Goal: Task Accomplishment & Management: Use online tool/utility

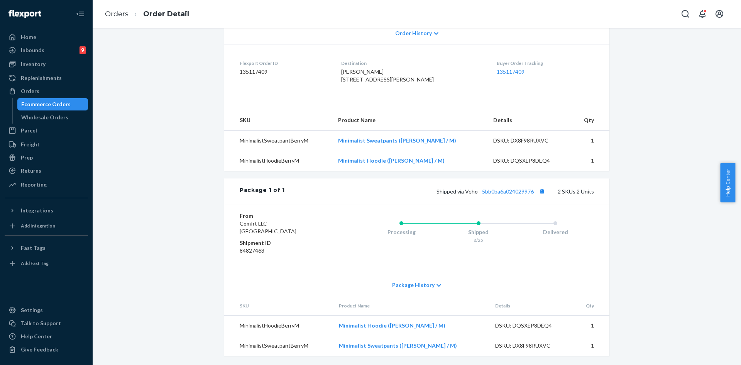
scroll to position [187, 0]
drag, startPoint x: 544, startPoint y: 189, endPoint x: 533, endPoint y: 190, distance: 10.9
click at [544, 189] on button "Copy tracking number" at bounding box center [542, 191] width 10 height 10
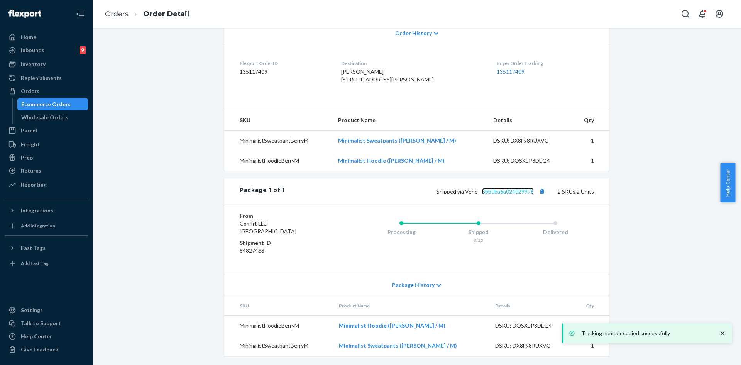
click at [508, 192] on link "5bb0ba6a024029976" at bounding box center [508, 191] width 52 height 7
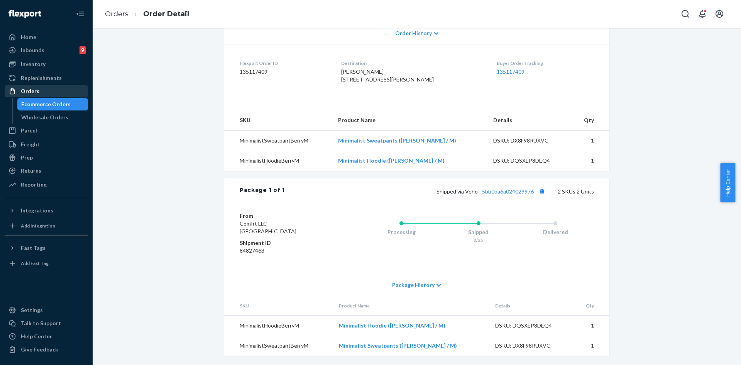
click at [33, 89] on div "Orders" at bounding box center [30, 91] width 19 height 8
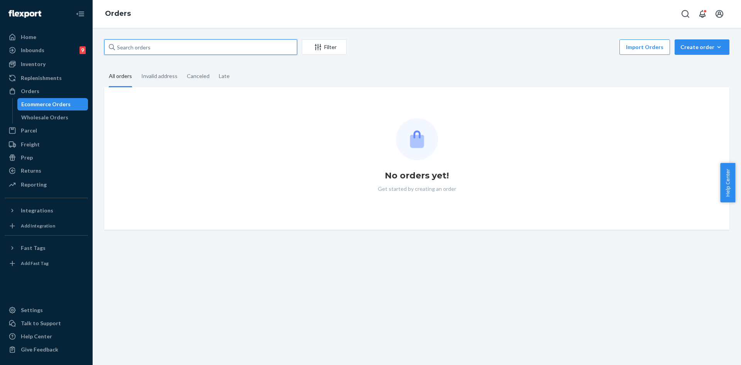
click at [187, 53] on input "text" at bounding box center [200, 46] width 193 height 15
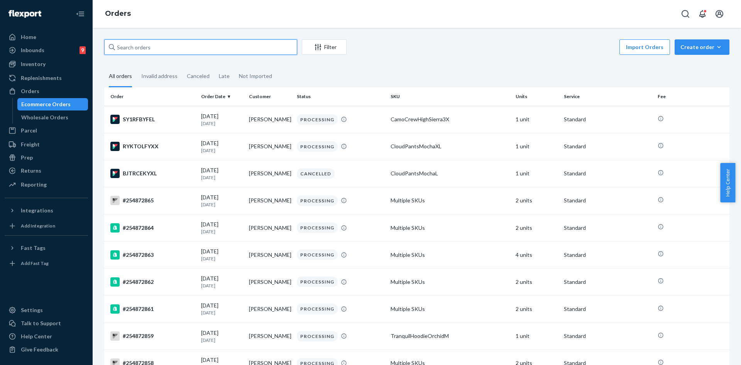
paste input "254795685"
type input "254795685"
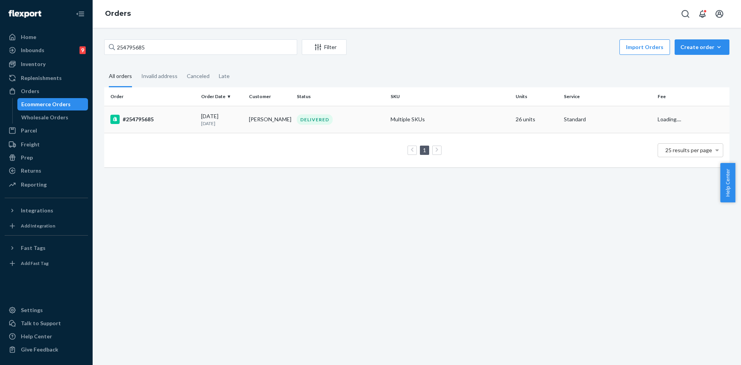
click at [355, 109] on td "DELIVERED" at bounding box center [341, 119] width 94 height 27
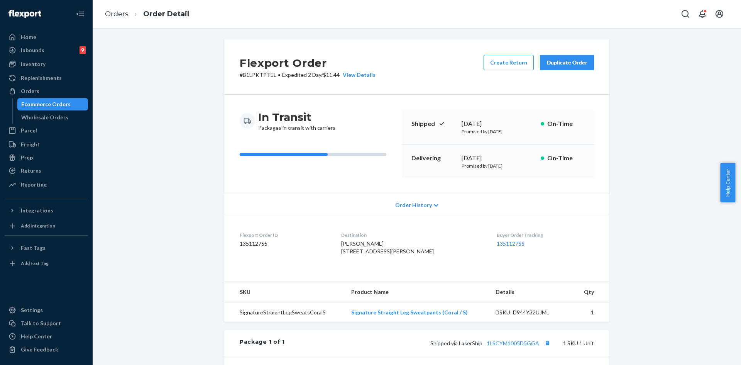
scroll to position [147, 0]
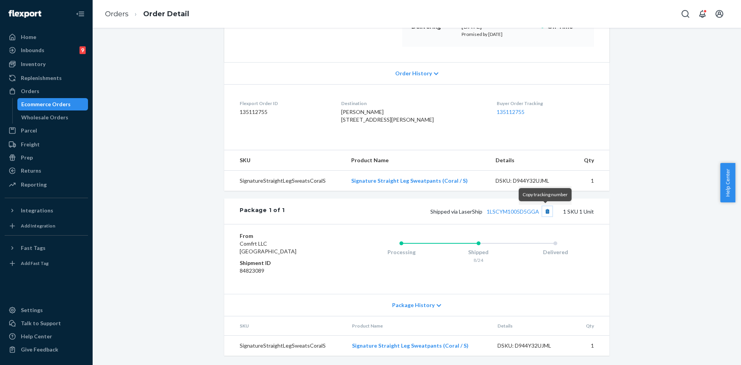
click at [543, 210] on button "Copy tracking number" at bounding box center [548, 211] width 10 height 10
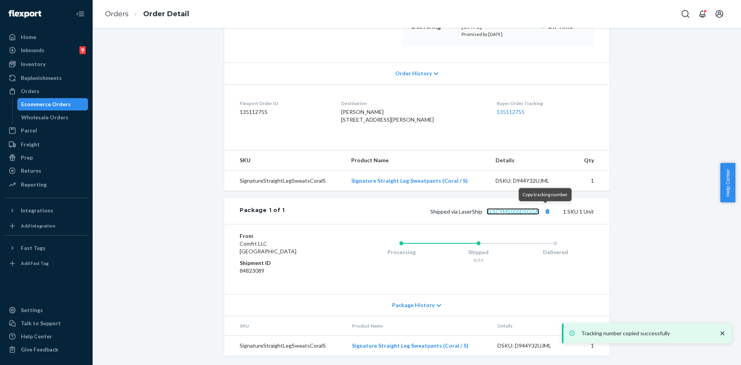
click at [518, 211] on link "1LSCYM1005D5GGA" at bounding box center [513, 211] width 53 height 7
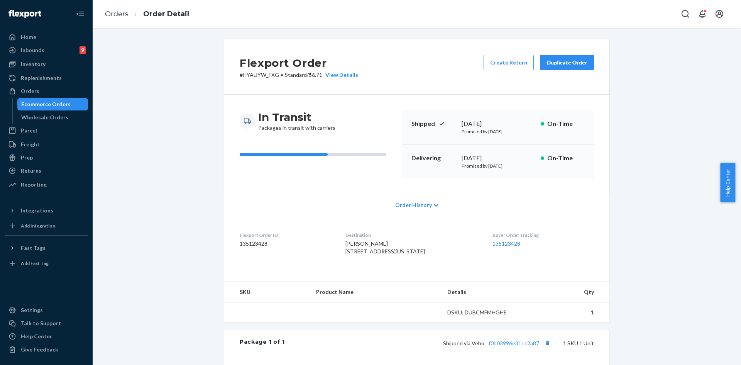
scroll to position [125, 0]
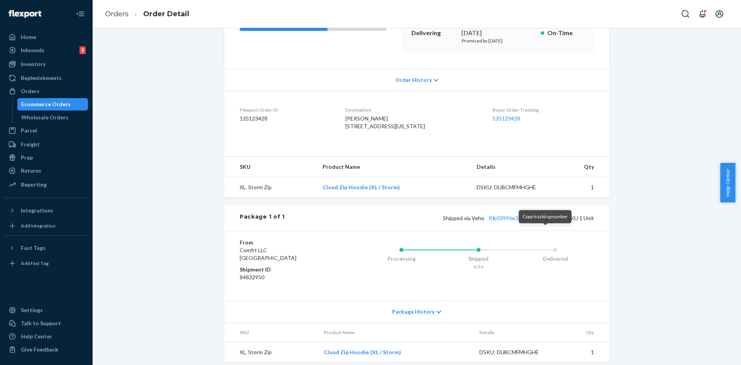
click at [548, 223] on button "Copy tracking number" at bounding box center [548, 218] width 10 height 10
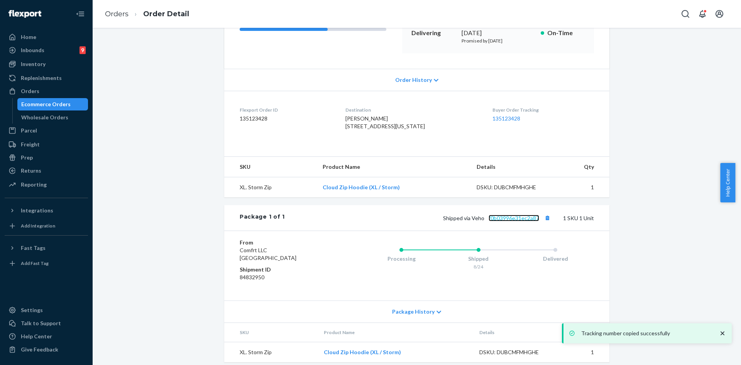
click at [518, 221] on link "f0b03996e31ec2a87" at bounding box center [514, 218] width 51 height 7
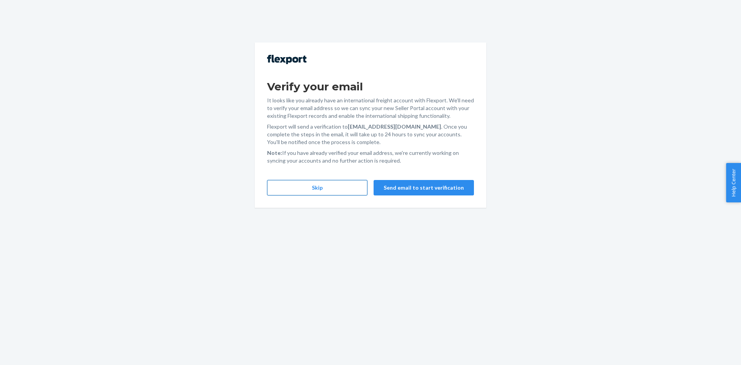
click at [332, 185] on button "Skip" at bounding box center [317, 187] width 100 height 15
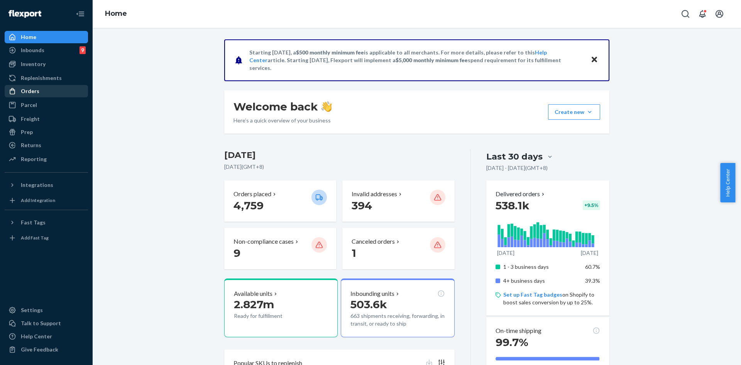
click at [49, 92] on div "Orders" at bounding box center [46, 91] width 82 height 11
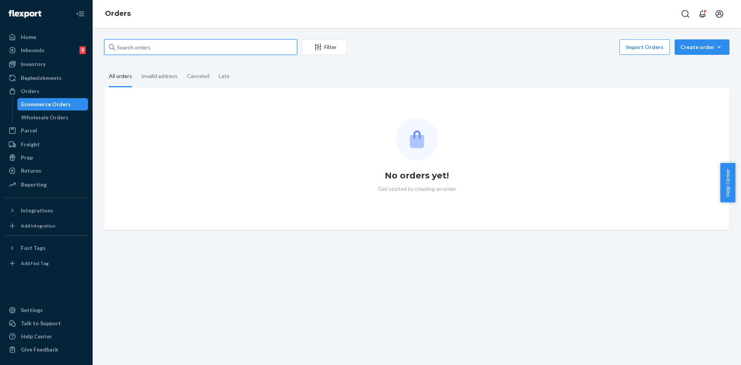
click at [184, 48] on input "text" at bounding box center [200, 46] width 193 height 15
paste input "#254782153"
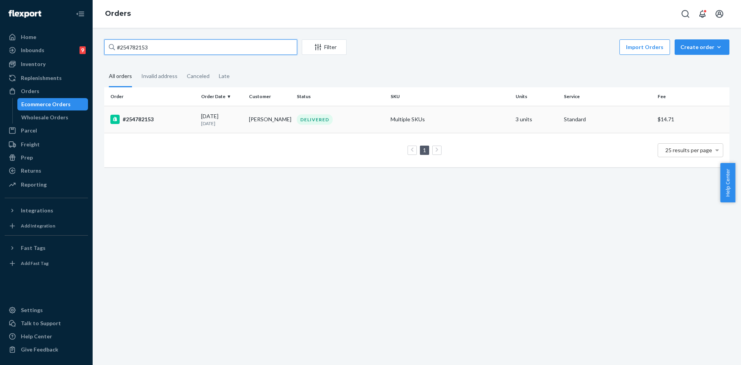
type input "#254782153"
click at [356, 123] on div "DELIVERED" at bounding box center [340, 119] width 91 height 10
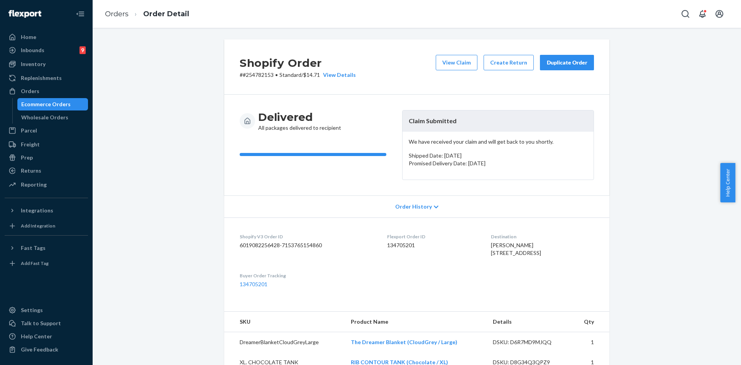
click at [563, 61] on div "Duplicate Order" at bounding box center [567, 63] width 41 height 8
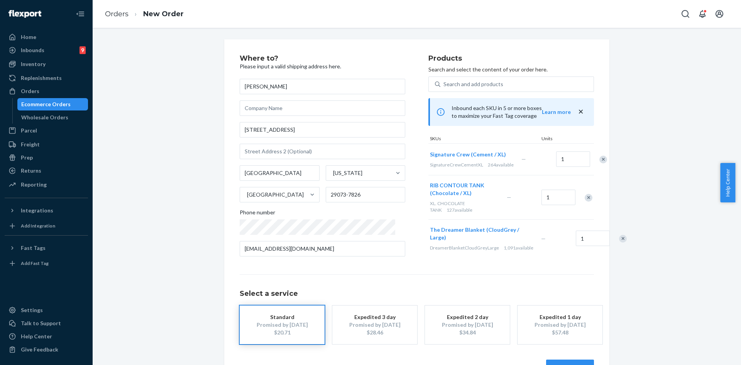
click at [600, 160] on div "Remove Item" at bounding box center [604, 160] width 8 height 8
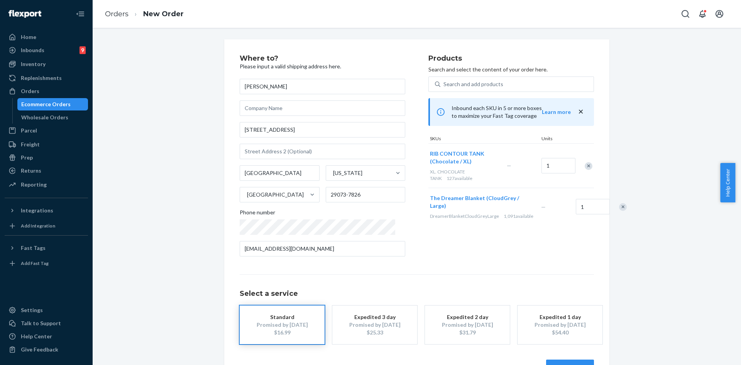
click at [589, 170] on div at bounding box center [584, 166] width 19 height 20
click at [587, 168] on div "Remove Item" at bounding box center [589, 166] width 8 height 8
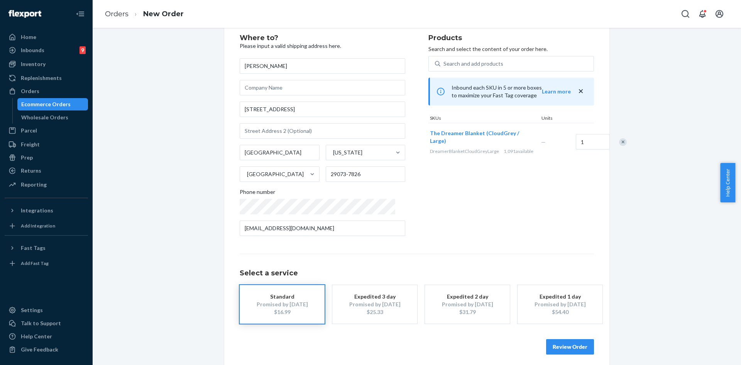
scroll to position [25, 0]
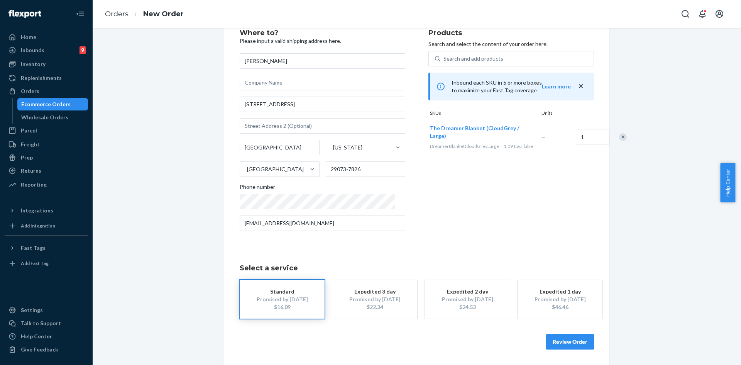
click at [570, 341] on button "Review Order" at bounding box center [570, 341] width 48 height 15
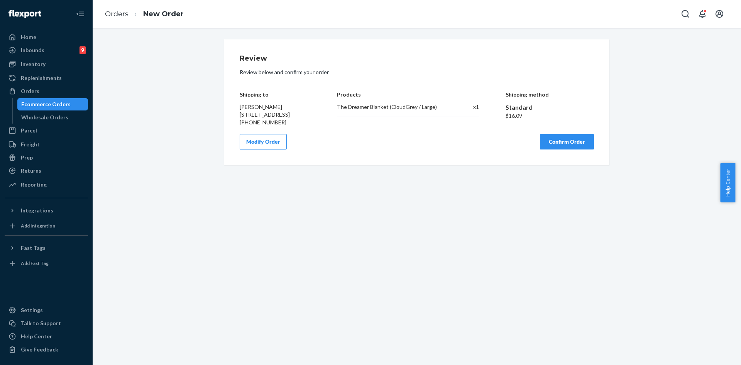
click at [555, 143] on button "Confirm Order" at bounding box center [567, 141] width 54 height 15
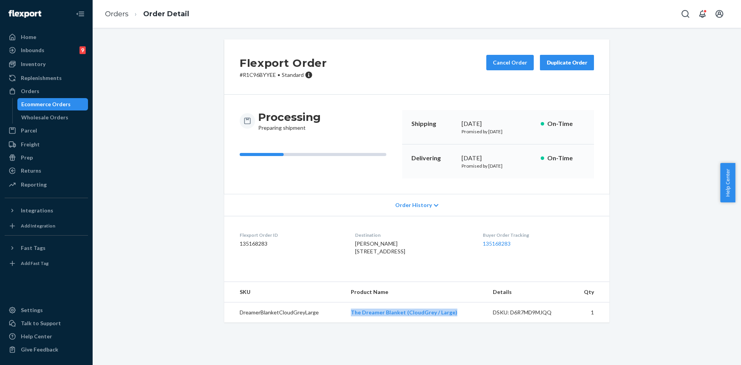
drag, startPoint x: 428, startPoint y: 326, endPoint x: 315, endPoint y: 265, distance: 128.4
click at [352, 323] on td "The Dreamer Blanket (CloudGrey / Large)" at bounding box center [416, 312] width 142 height 20
copy link "The Dreamer Blanket (CloudGrey / Large)"
click at [640, 222] on div "Flexport Order # R1C96BYYEE • Standard Cancel Order Duplicate Order Processing …" at bounding box center [416, 185] width 637 height 292
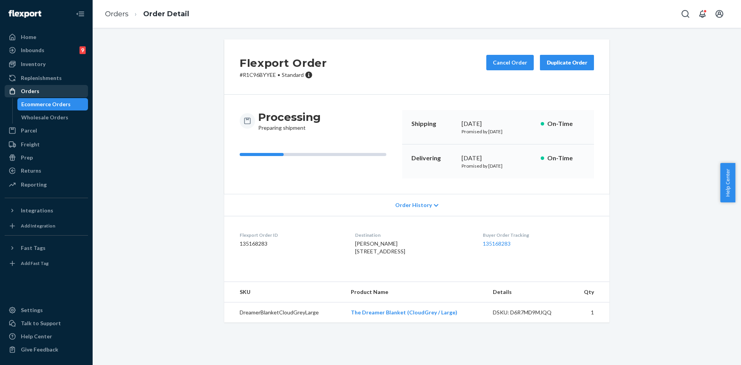
drag, startPoint x: 30, startPoint y: 93, endPoint x: 48, endPoint y: 93, distance: 18.1
click at [30, 93] on div "Orders" at bounding box center [30, 91] width 19 height 8
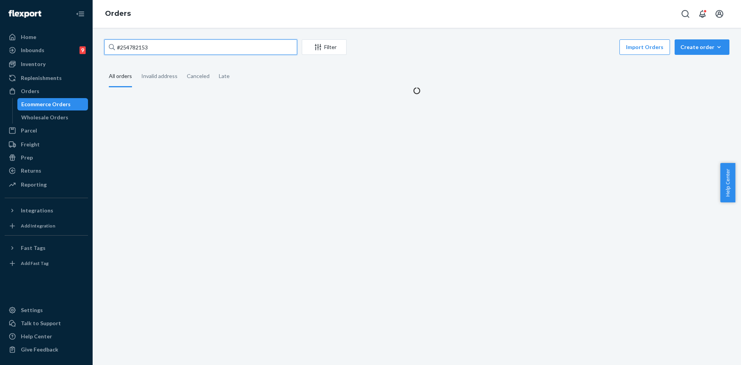
click at [182, 51] on input "#254782153" at bounding box center [200, 46] width 193 height 15
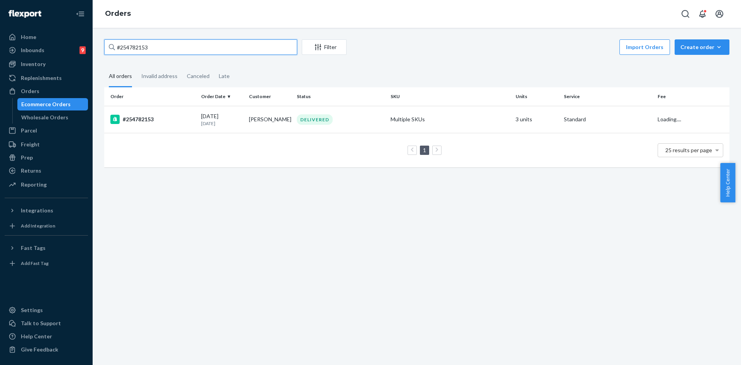
click at [182, 51] on input "#254782153" at bounding box center [200, 46] width 193 height 15
paste input "254709940"
type input "254709940"
click at [378, 122] on div "DELIVERED" at bounding box center [340, 119] width 91 height 10
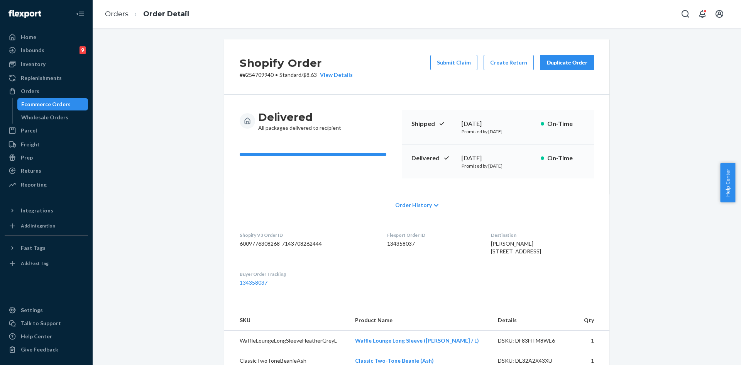
click at [549, 69] on button "Duplicate Order" at bounding box center [567, 62] width 54 height 15
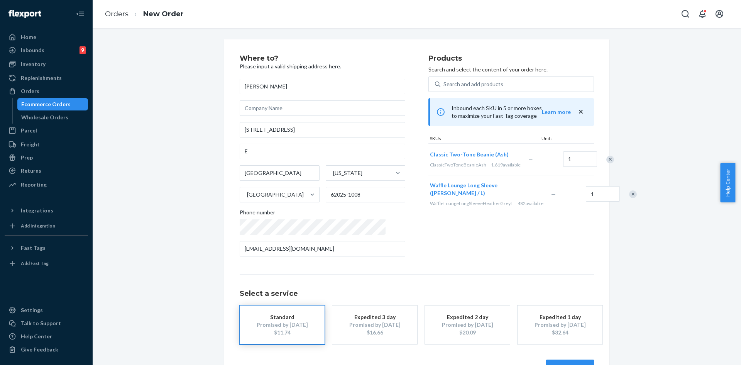
click at [592, 160] on div "Where to? Please input a valid shipping address here. [PERSON_NAME] [STREET_ADD…" at bounding box center [416, 214] width 385 height 351
click at [607, 162] on div "Remove Item" at bounding box center [611, 160] width 8 height 8
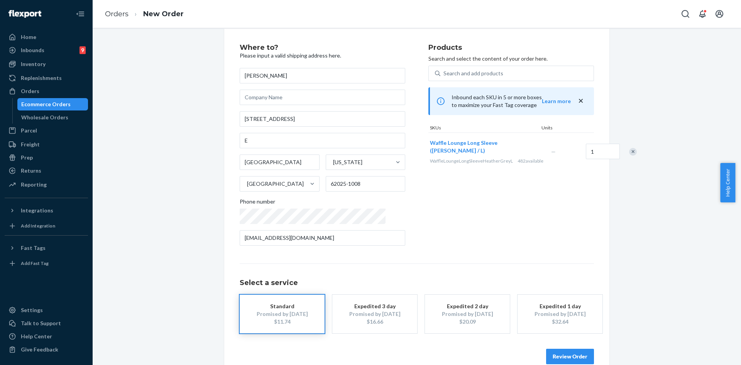
scroll to position [25, 0]
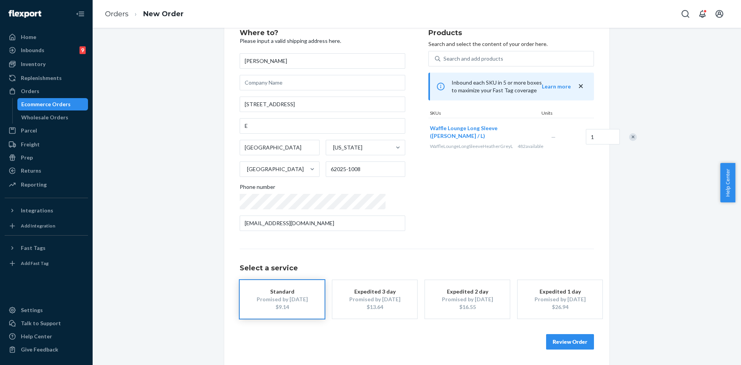
click at [562, 345] on button "Review Order" at bounding box center [570, 341] width 48 height 15
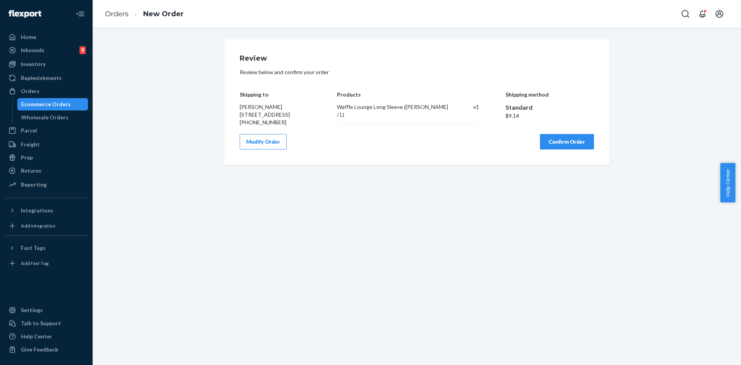
scroll to position [0, 0]
click at [553, 149] on button "Confirm Order" at bounding box center [567, 141] width 54 height 15
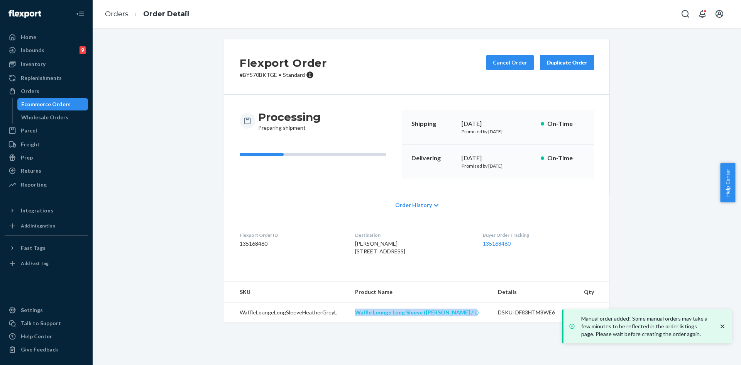
drag, startPoint x: 469, startPoint y: 335, endPoint x: 360, endPoint y: 337, distance: 108.5
click at [360, 323] on td "Waffle Lounge Long Sleeve ([PERSON_NAME] / L)" at bounding box center [420, 312] width 143 height 20
copy link "Waffle Lounge Long Sleeve ([PERSON_NAME] / L)"
click at [719, 327] on icon "close toast" at bounding box center [723, 326] width 8 height 8
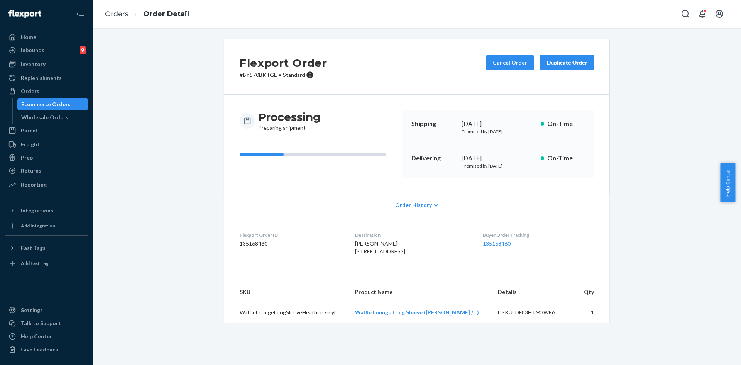
click at [666, 254] on div "Flexport Order # BYS70BKTGE • Standard Cancel Order Duplicate Order Processing …" at bounding box center [416, 185] width 637 height 292
